Goal: Information Seeking & Learning: Learn about a topic

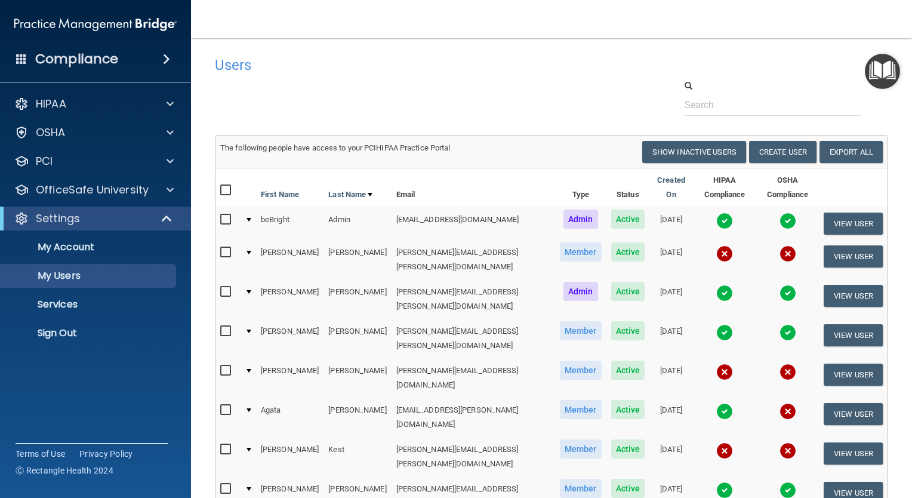
select select "20"
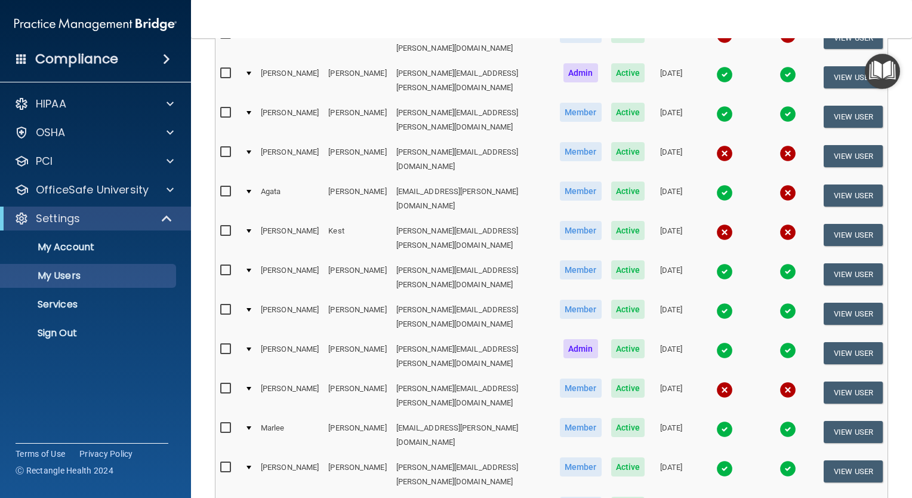
scroll to position [298, 0]
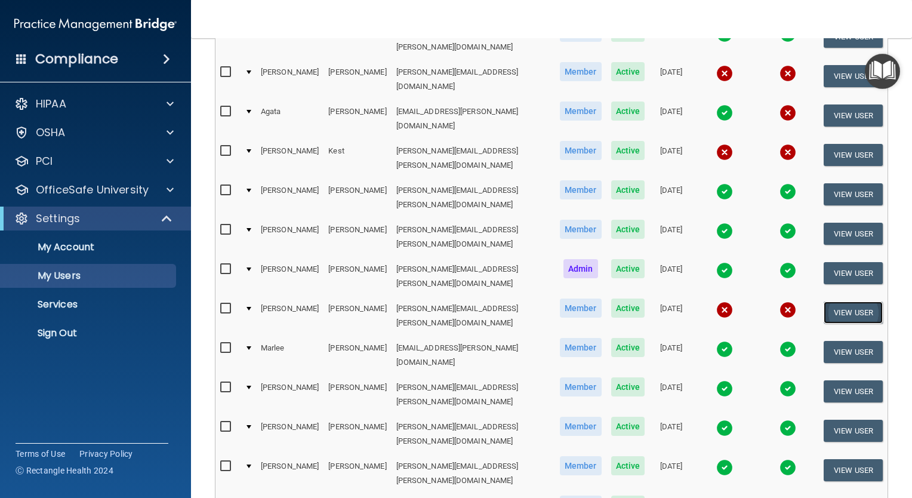
click at [831, 301] on button "View User" at bounding box center [853, 312] width 59 height 22
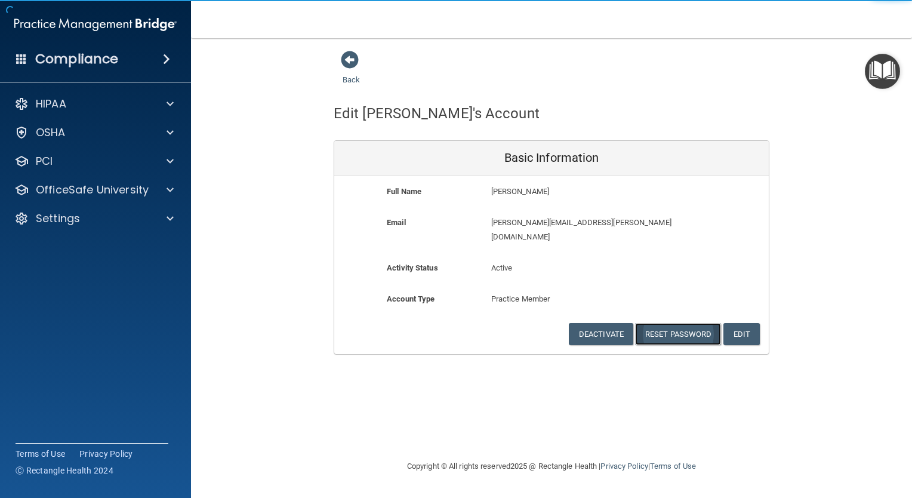
click at [670, 323] on button "Reset Password" at bounding box center [678, 334] width 86 height 22
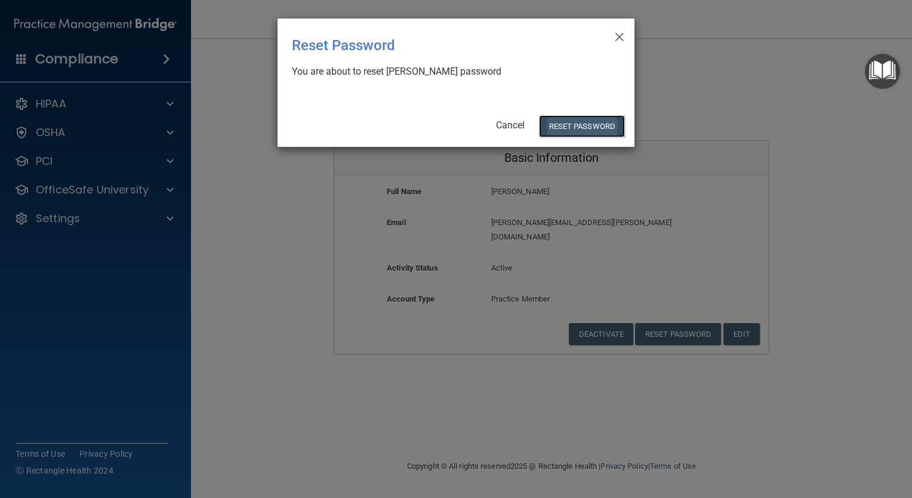
click at [559, 122] on button "Reset Password" at bounding box center [582, 126] width 86 height 22
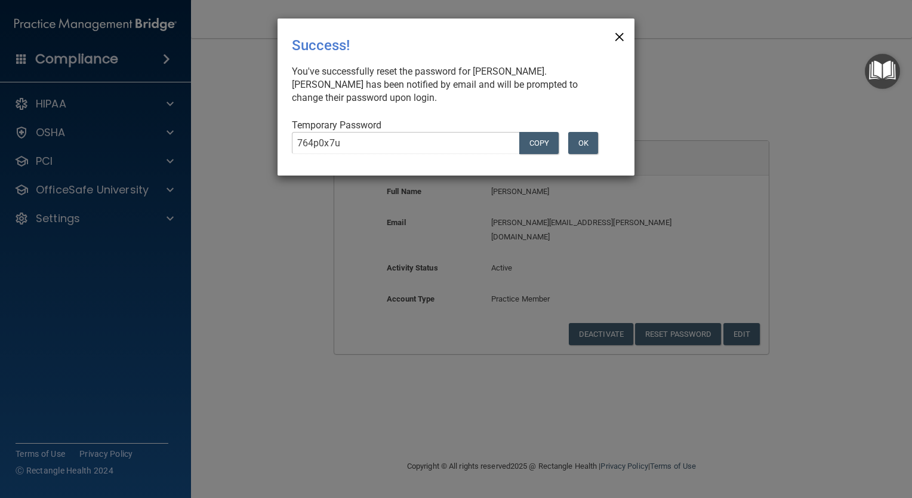
click at [619, 36] on span "×" at bounding box center [619, 35] width 11 height 24
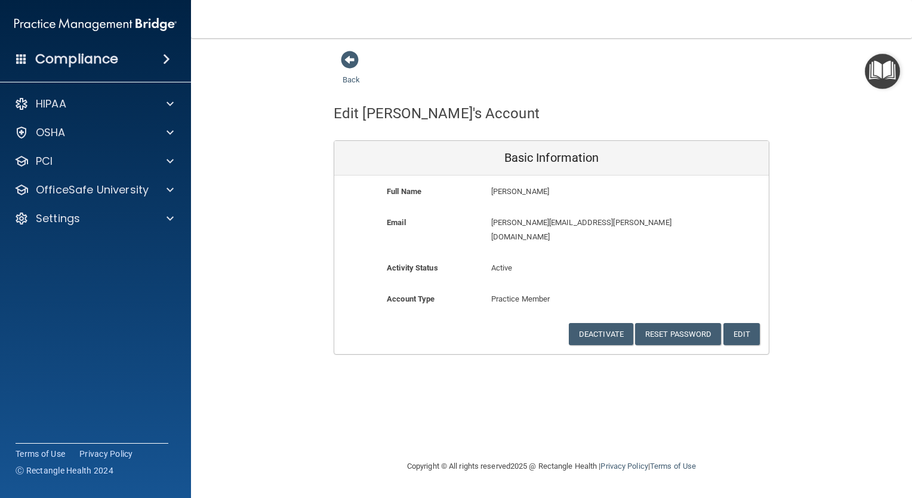
click at [90, 45] on div "Compliance" at bounding box center [95, 36] width 167 height 72
click at [88, 53] on h4 "Compliance" at bounding box center [76, 59] width 83 height 17
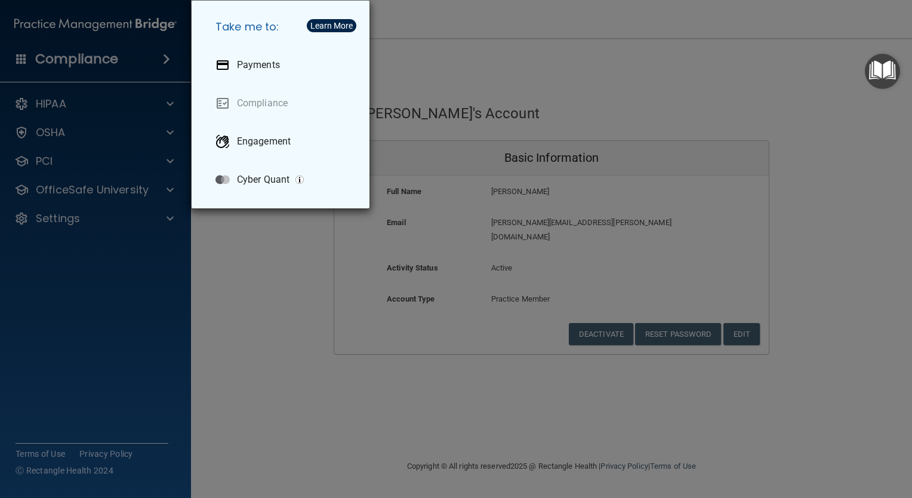
drag, startPoint x: 113, startPoint y: 79, endPoint x: 108, endPoint y: 90, distance: 11.8
click at [113, 79] on div "Take me to: Payments Compliance Engagement Cyber Quant" at bounding box center [456, 249] width 912 height 498
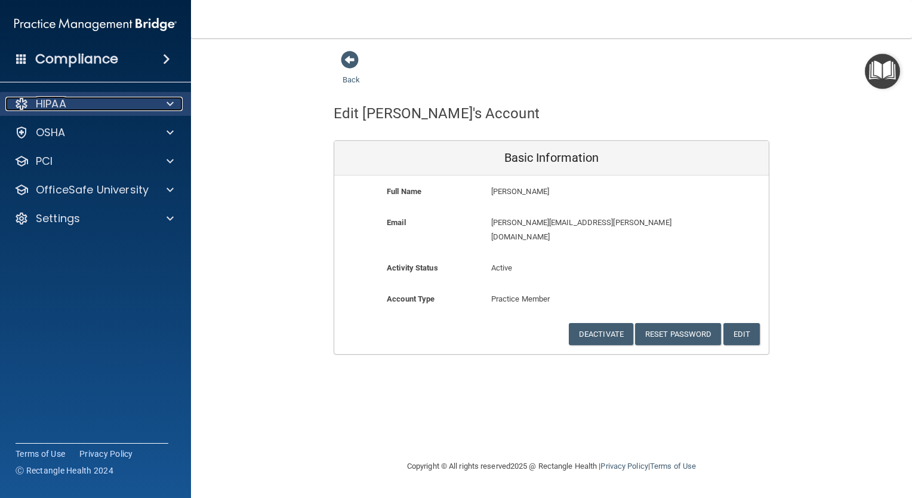
click at [95, 107] on div "HIPAA" at bounding box center [79, 104] width 148 height 14
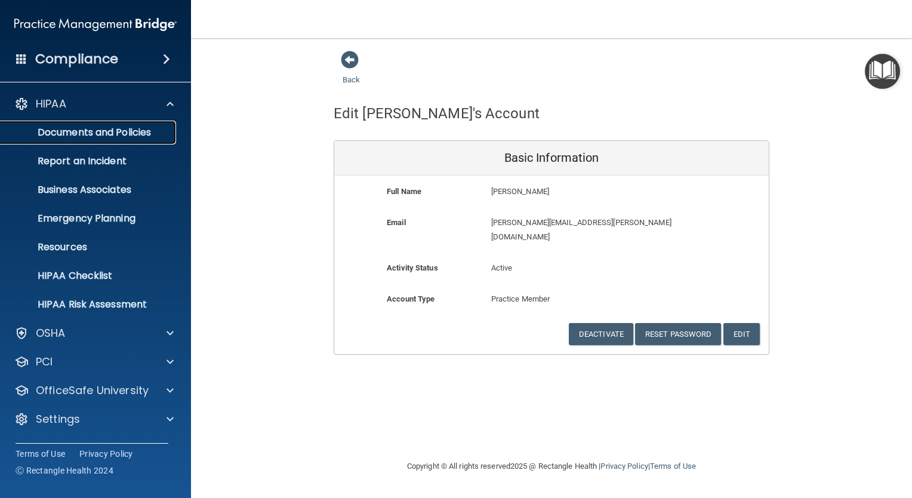
click at [104, 124] on link "Documents and Policies" at bounding box center [82, 133] width 188 height 24
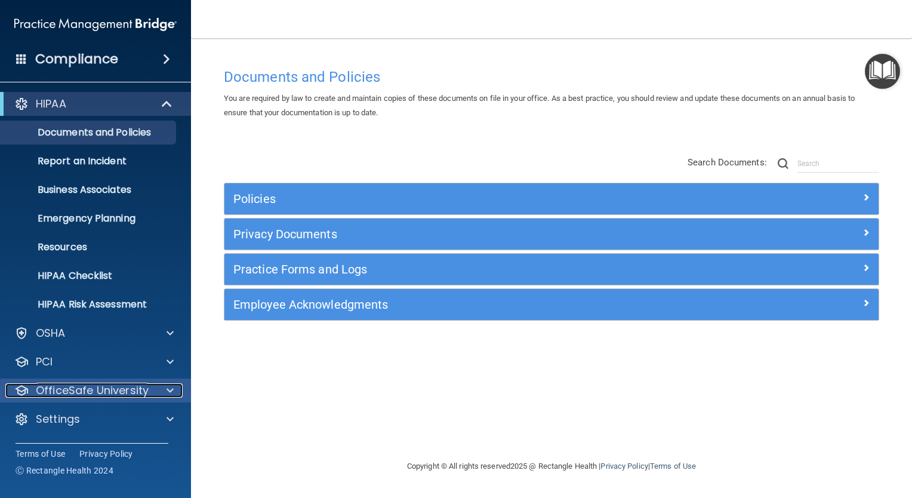
click at [122, 390] on p "OfficeSafe University" at bounding box center [92, 390] width 113 height 14
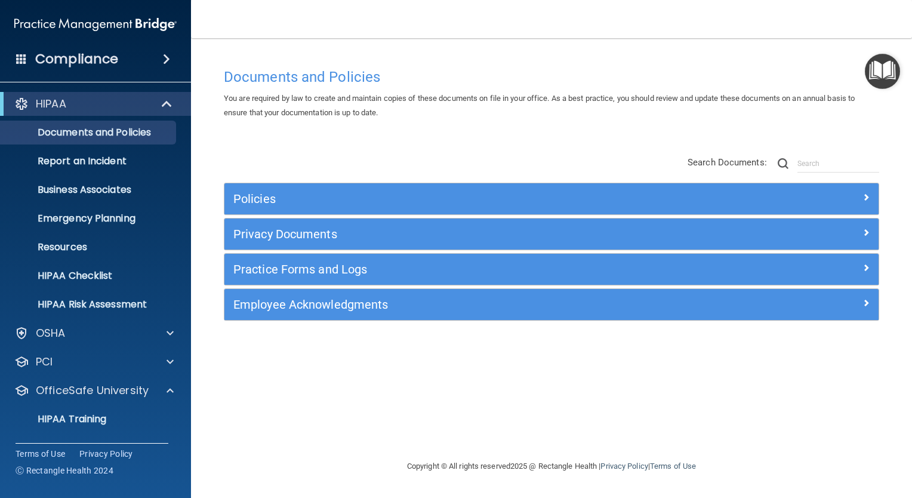
click at [99, 407] on ul "HIPAA Training OSHA Training Continuing Education" at bounding box center [96, 445] width 216 height 86
click at [97, 414] on p "HIPAA Training" at bounding box center [57, 419] width 99 height 12
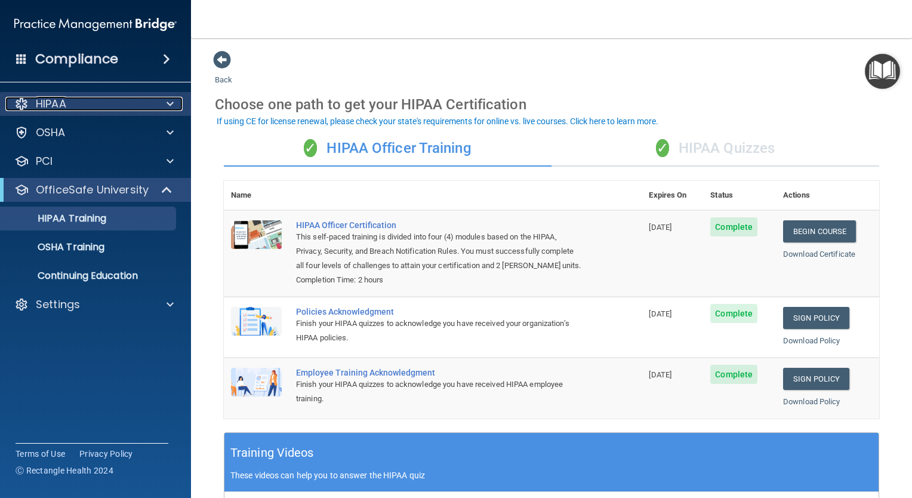
click at [74, 104] on div "HIPAA" at bounding box center [79, 104] width 148 height 14
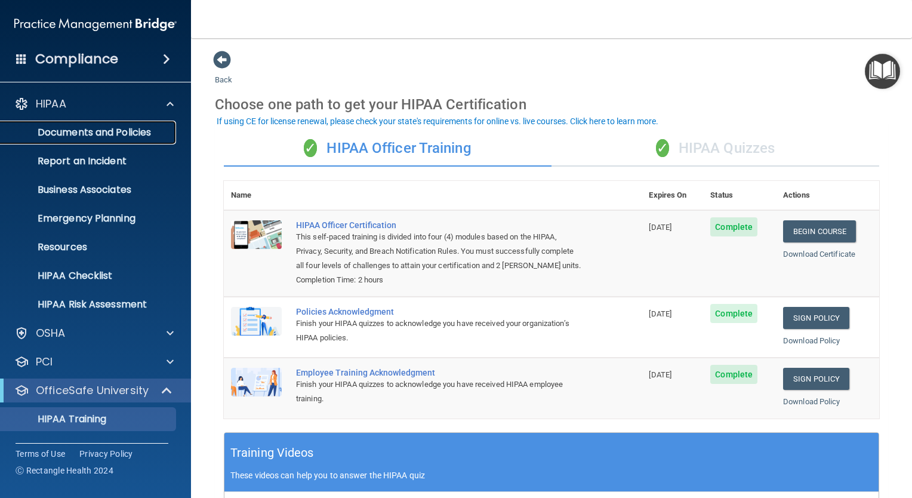
click at [124, 134] on p "Documents and Policies" at bounding box center [89, 133] width 163 height 12
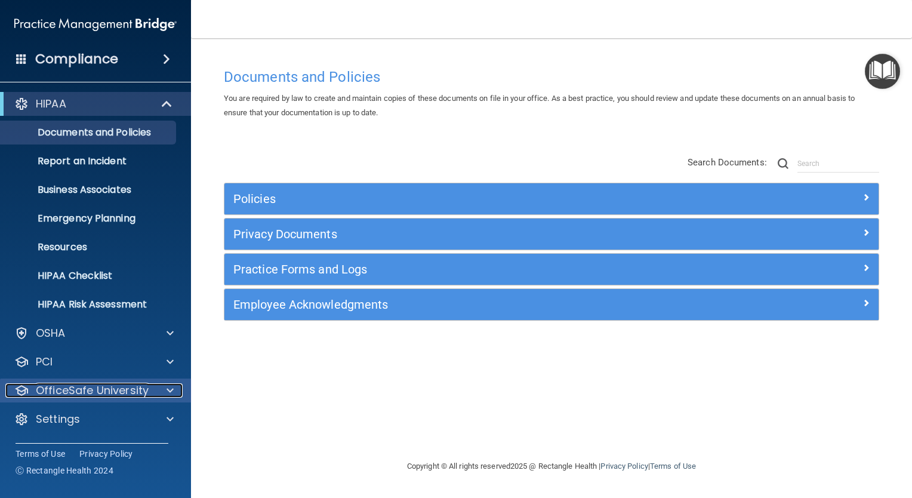
click at [159, 393] on div at bounding box center [168, 390] width 30 height 14
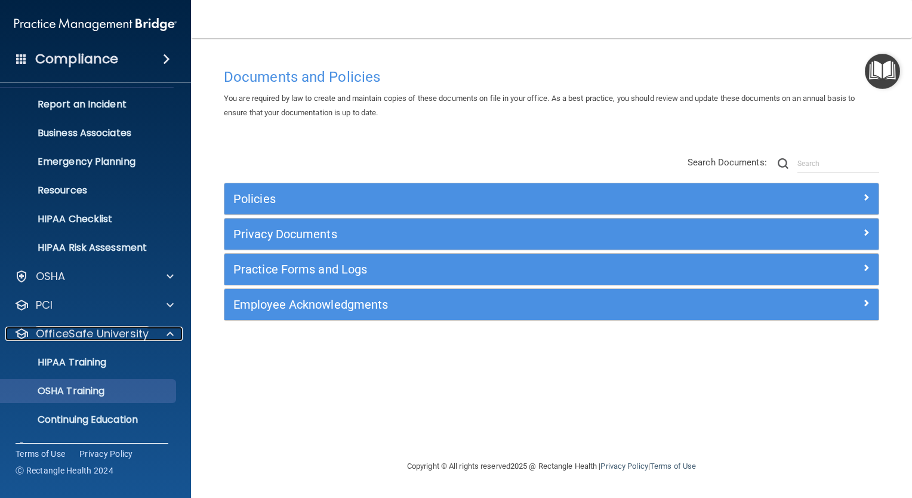
scroll to position [84, 0]
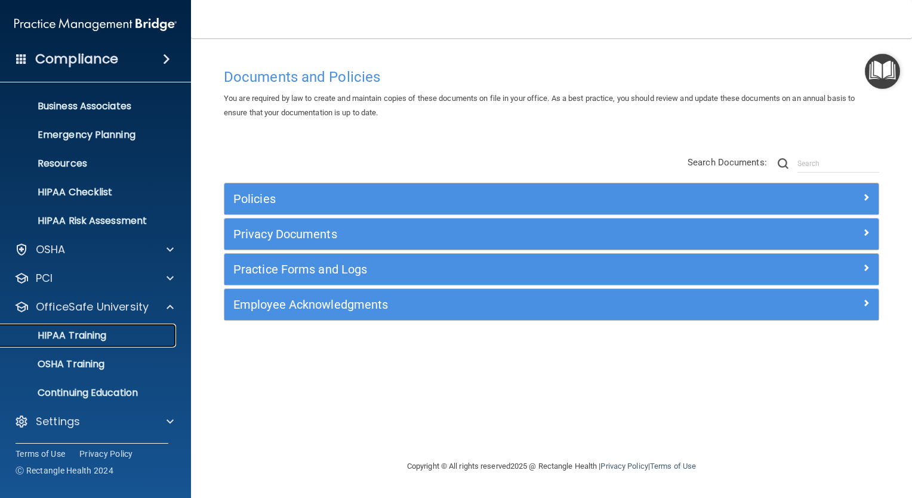
click at [93, 340] on p "HIPAA Training" at bounding box center [57, 336] width 99 height 12
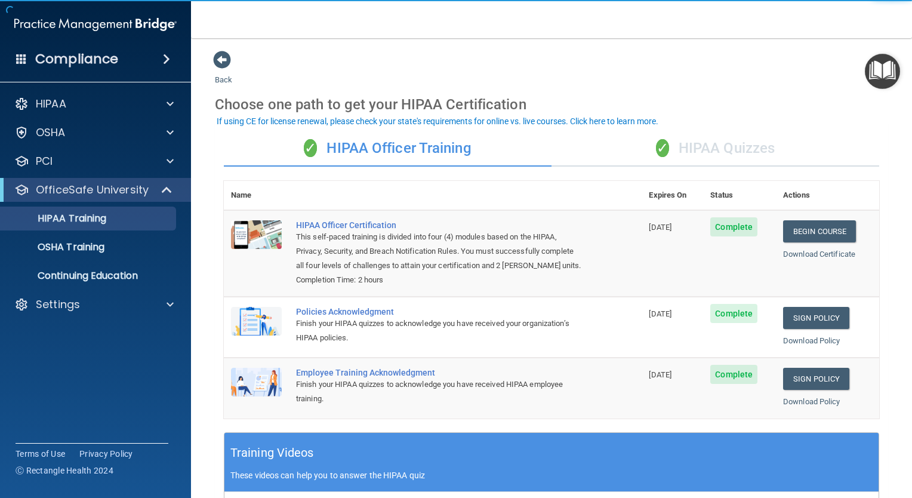
click at [689, 155] on div "✓ HIPAA Quizzes" at bounding box center [716, 149] width 328 height 36
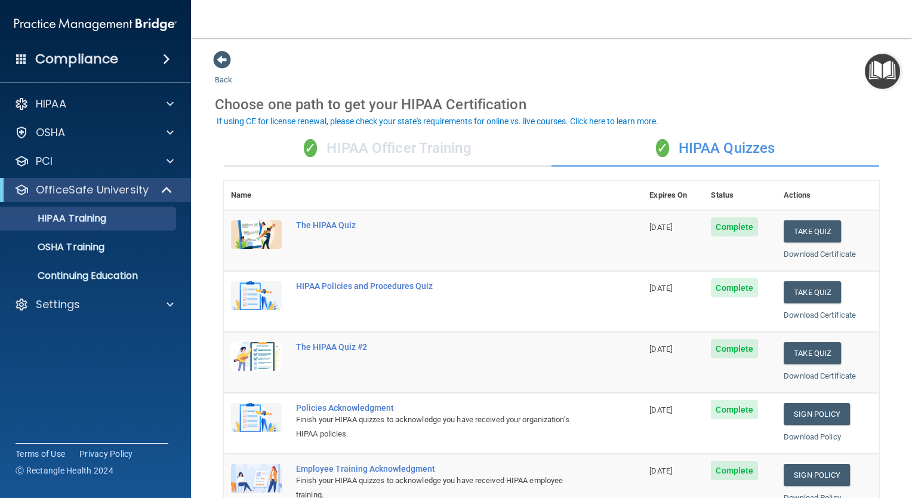
click at [428, 156] on div "✓ HIPAA Officer Training" at bounding box center [388, 149] width 328 height 36
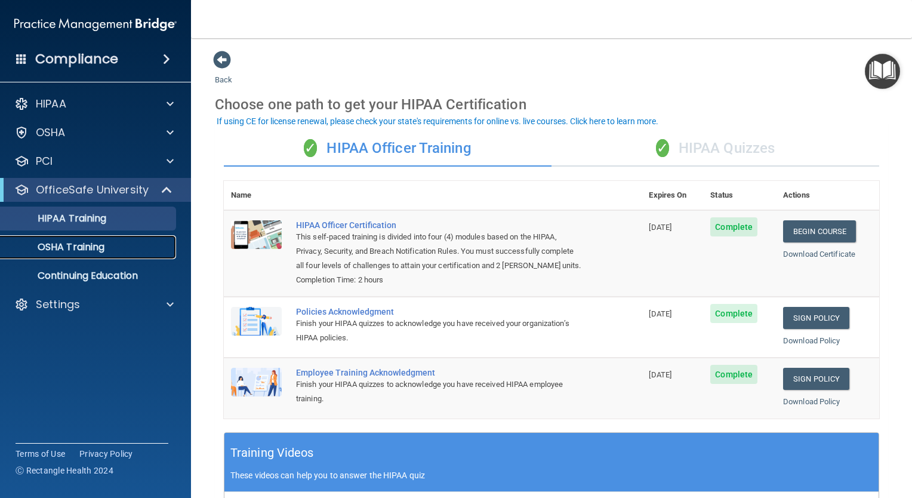
click at [107, 244] on div "OSHA Training" at bounding box center [89, 247] width 163 height 12
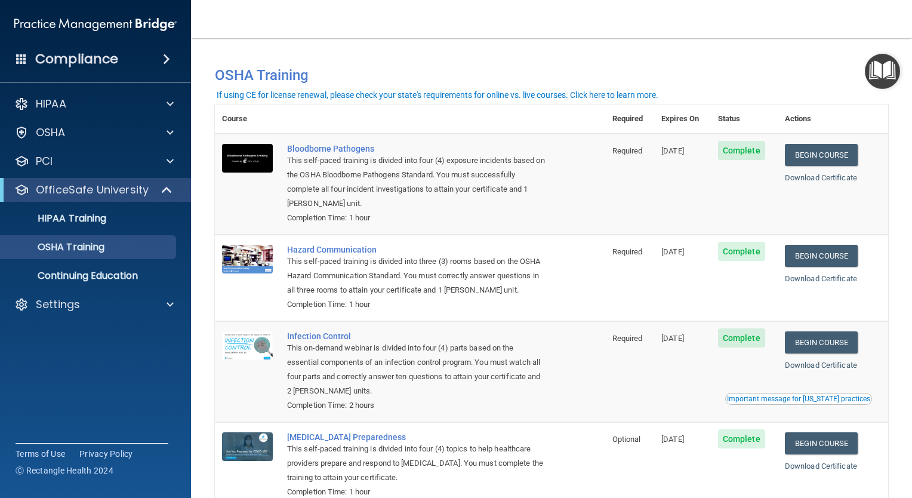
click at [607, 96] on div "If using CE for license renewal, please check your state's requirements for onl…" at bounding box center [438, 95] width 442 height 8
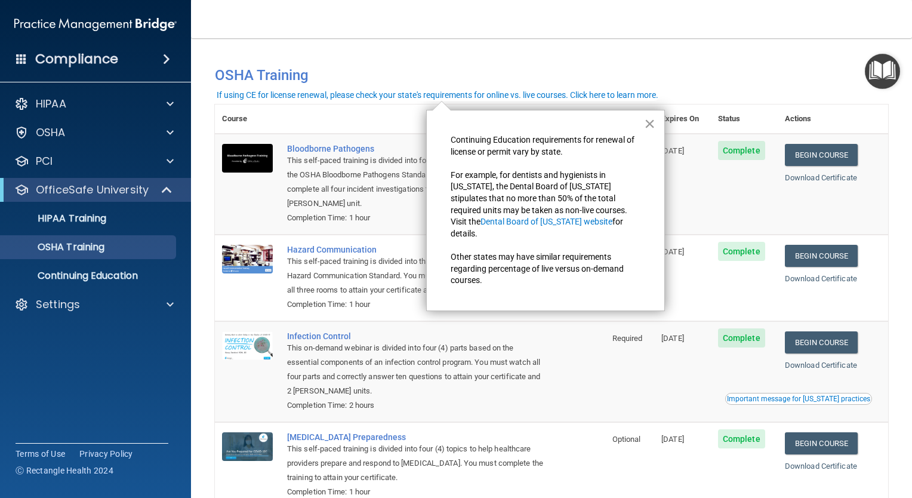
click at [652, 124] on button "×" at bounding box center [649, 123] width 11 height 19
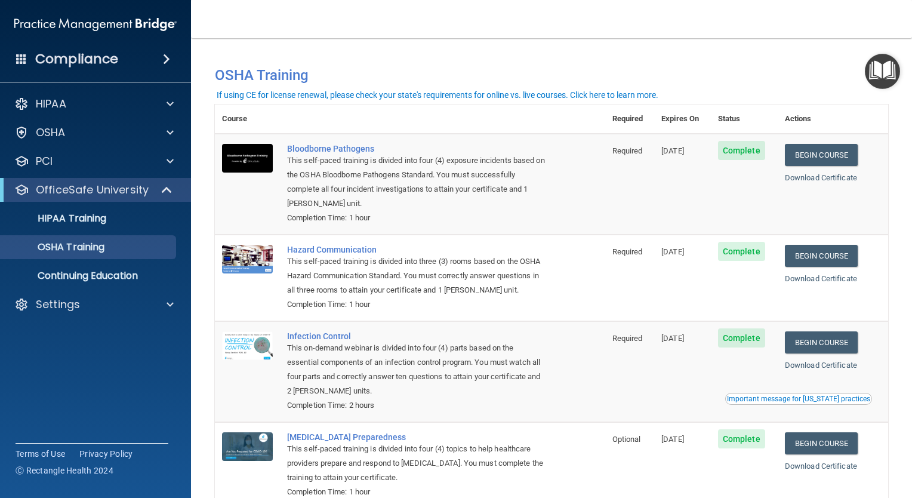
click at [607, 96] on div "If using CE for license renewal, please check your state's requirements for onl…" at bounding box center [438, 95] width 442 height 8
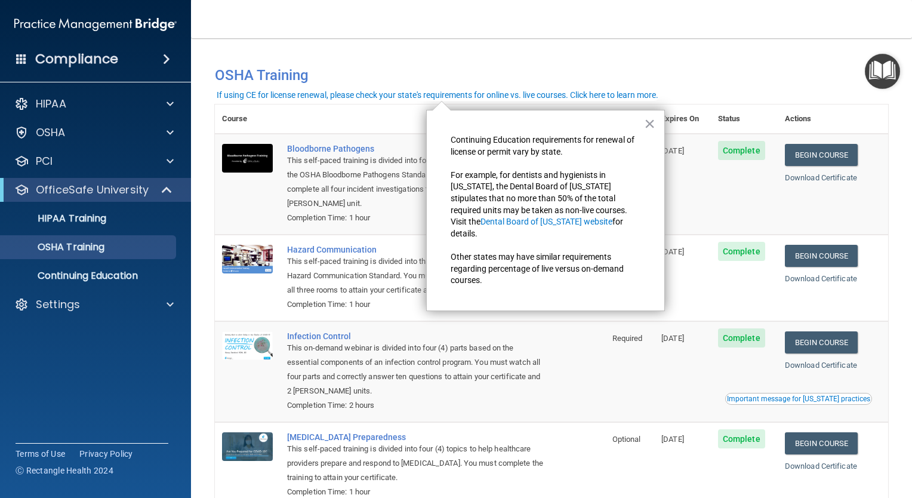
click at [412, 96] on div "If using CE for license renewal, please check your state's requirements for onl…" at bounding box center [438, 95] width 442 height 8
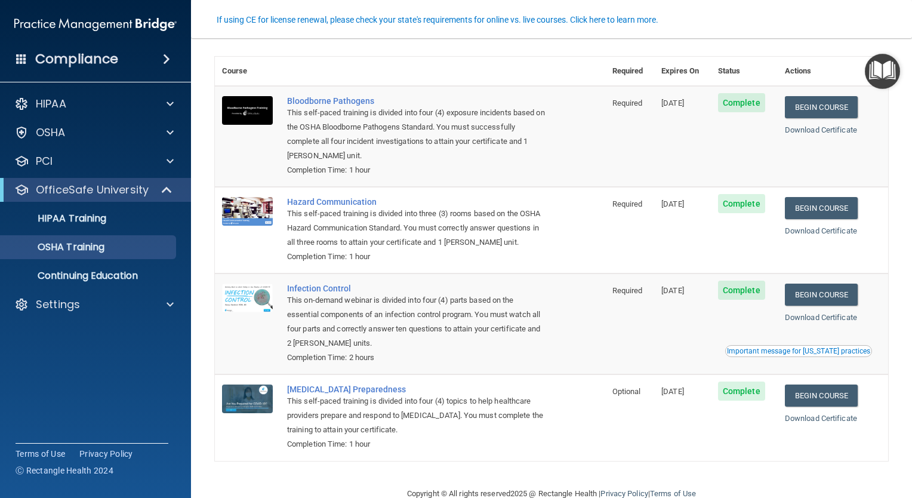
scroll to position [75, 0]
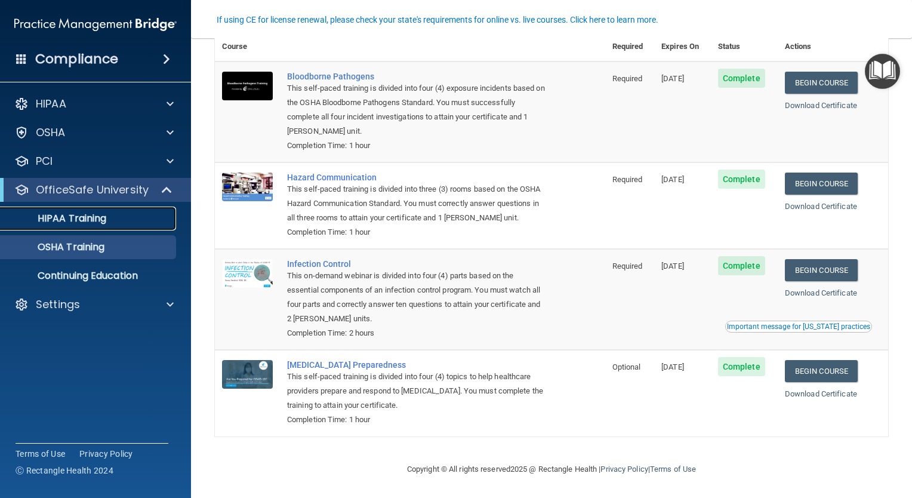
click at [98, 223] on p "HIPAA Training" at bounding box center [57, 219] width 99 height 12
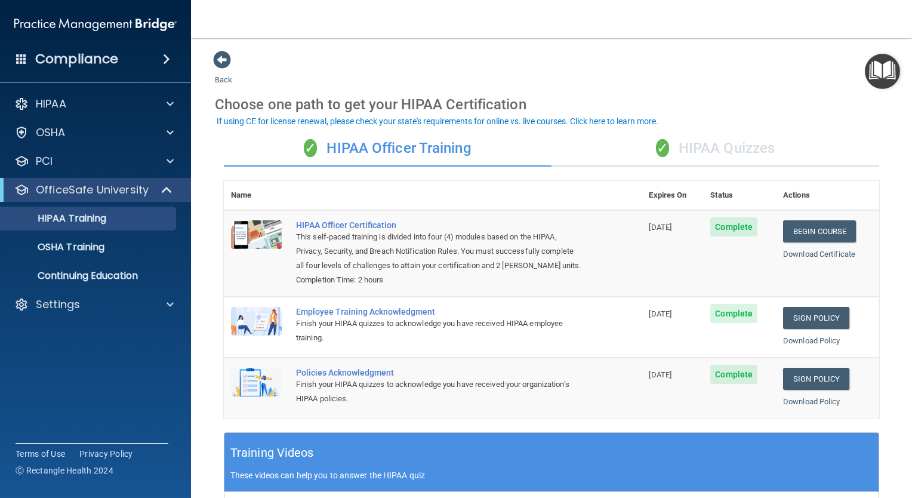
click at [652, 136] on div "✓ HIPAA Quizzes" at bounding box center [716, 149] width 328 height 36
